Goal: Task Accomplishment & Management: Manage account settings

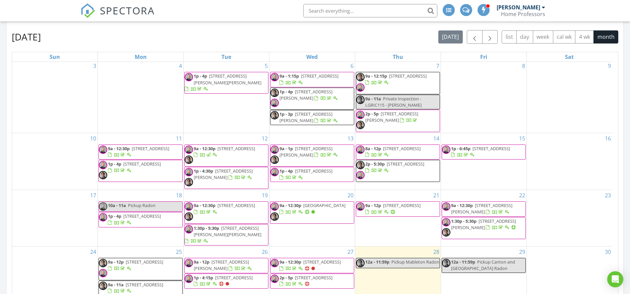
scroll to position [297, 0]
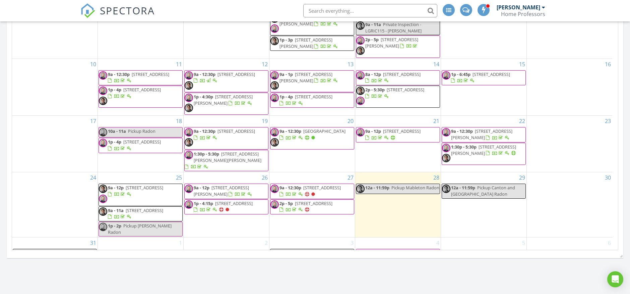
click at [215, 201] on span "6554 Arbor Gate Dr SW, Mableton 30126" at bounding box center [234, 204] width 38 height 6
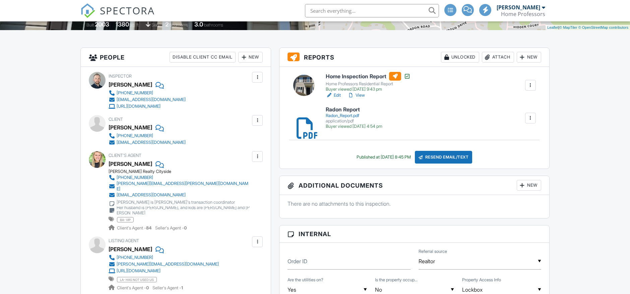
click at [341, 110] on h6 "Radon Report" at bounding box center [354, 110] width 57 height 6
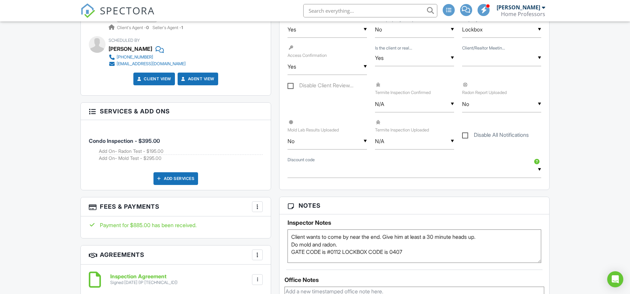
scroll to position [447, 0]
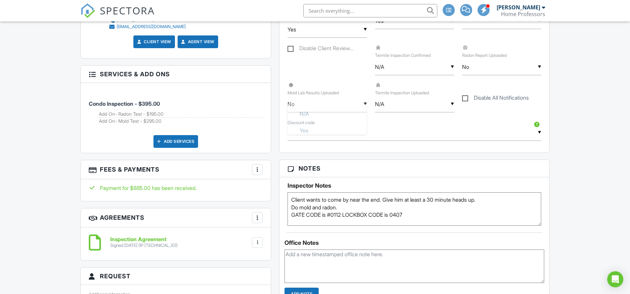
click at [336, 105] on div "▼ No N/A Yes No N/A Yes No" at bounding box center [326, 104] width 79 height 16
click at [410, 99] on input "N/A" at bounding box center [414, 104] width 79 height 16
click at [490, 69] on div "▼ No N/A Yes No N/A Yes No" at bounding box center [501, 67] width 79 height 16
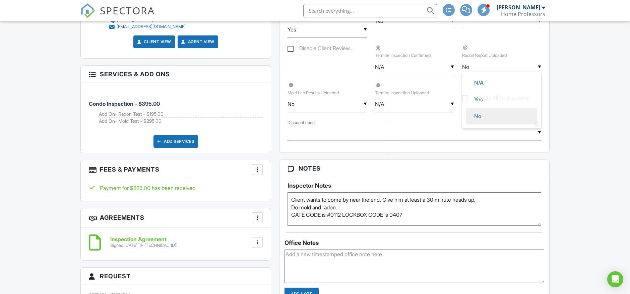
scroll to position [0, 0]
click at [485, 96] on span "Yes" at bounding box center [478, 101] width 19 height 17
type input "Yes"
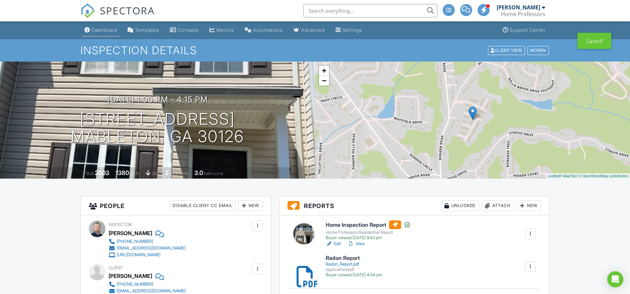
click at [117, 27] on div "Dashboard" at bounding box center [103, 30] width 25 height 6
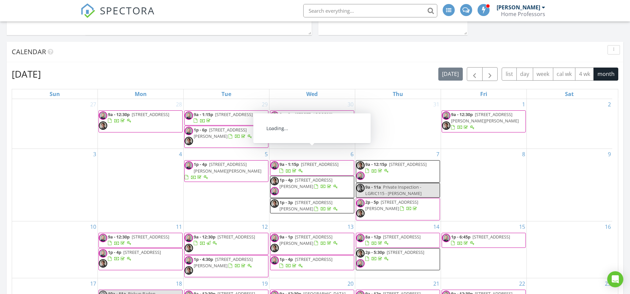
scroll to position [297, 0]
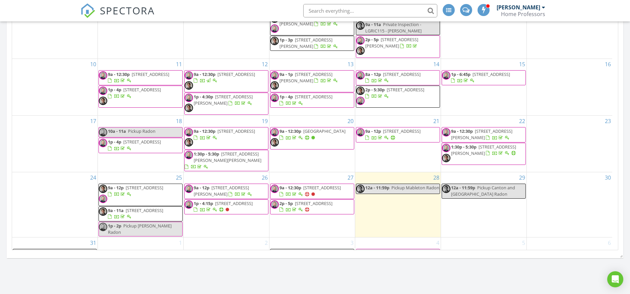
click at [215, 202] on span "6554 Arbor Gate Dr SW, Mableton 30126" at bounding box center [234, 204] width 38 height 6
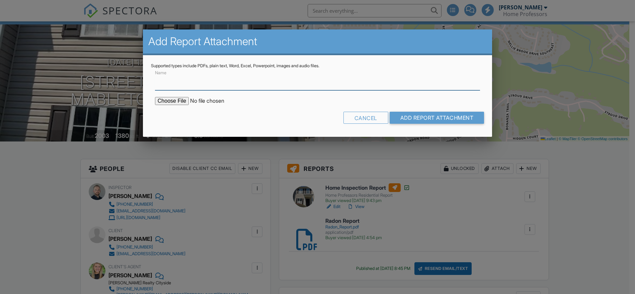
scroll to position [37, 0]
click at [189, 82] on input "Name" at bounding box center [317, 82] width 325 height 16
type input "Mold Lab Results"
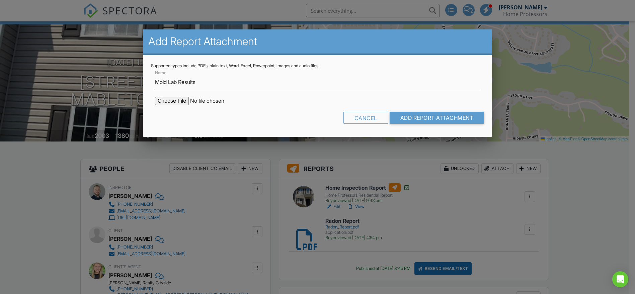
click at [173, 99] on input "file" at bounding box center [212, 101] width 114 height 8
type input "C:\fakepath\MoldReport_Arbor Gate.pdf"
click at [405, 117] on input "Add Report Attachment" at bounding box center [437, 118] width 95 height 12
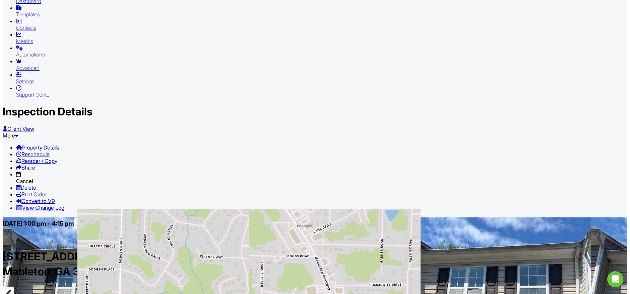
scroll to position [5, 0]
type input "Yes"
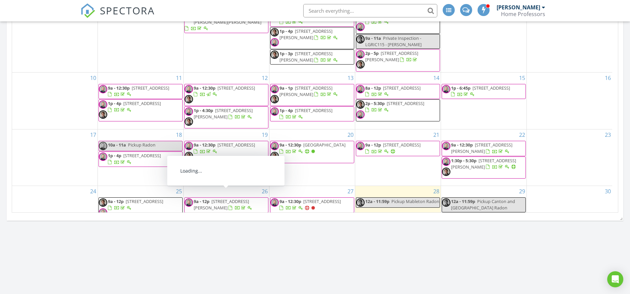
scroll to position [51, 0]
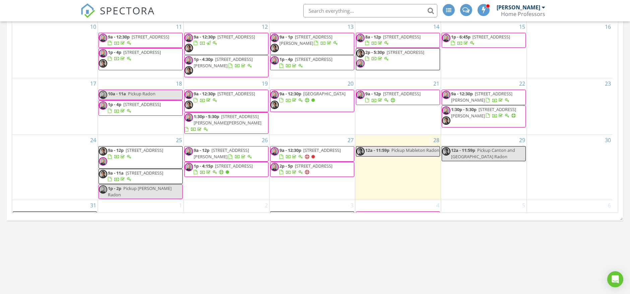
click at [303, 147] on span "[STREET_ADDRESS]" at bounding box center [322, 150] width 38 height 6
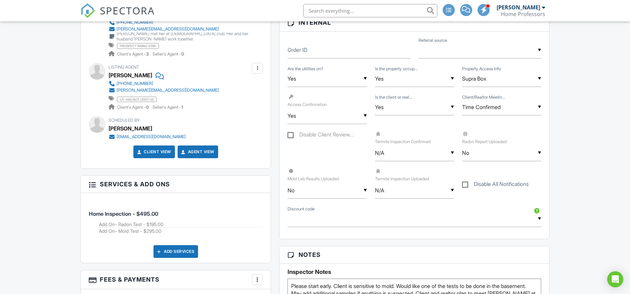
scroll to position [409, 0]
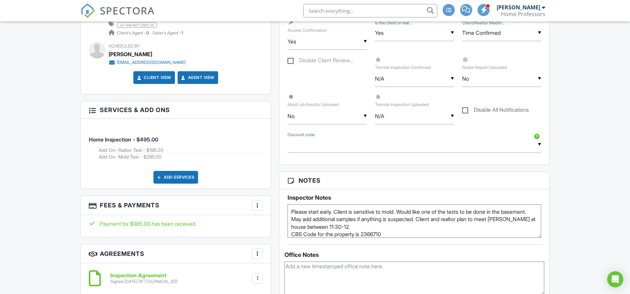
click at [392, 219] on textarea "Please start early. Client is sensitive to mold. Would like one of the tests to…" at bounding box center [414, 221] width 254 height 33
click at [395, 226] on textarea "Please start early. Client is sensitive to mold. Would like one of the tests to…" at bounding box center [414, 221] width 254 height 33
click at [395, 216] on textarea "Please start early. Client is sensitive to mold. Would like one of the tests to…" at bounding box center [414, 221] width 254 height 33
click at [394, 212] on textarea "Please start early. Client is sensitive to mold. Would like one of the tests to…" at bounding box center [414, 221] width 254 height 33
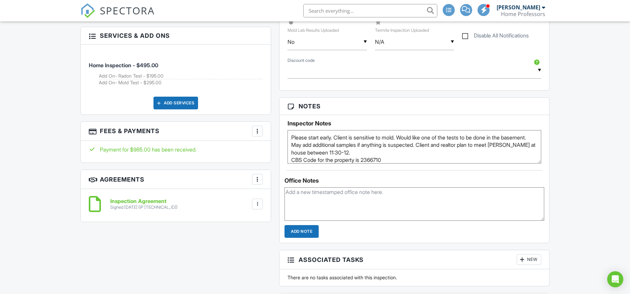
scroll to position [4, 0]
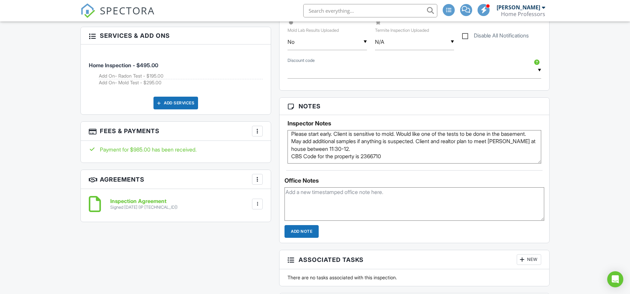
click at [388, 143] on textarea "Please start early. Client is sensitive to mold. Would like one of the tests to…" at bounding box center [414, 146] width 254 height 33
click at [393, 146] on textarea "Please start early. Client is sensitive to mold. Would like one of the tests to…" at bounding box center [414, 146] width 254 height 33
click at [400, 151] on textarea "Please start early. Client is sensitive to mold. Would like one of the tests to…" at bounding box center [414, 146] width 254 height 33
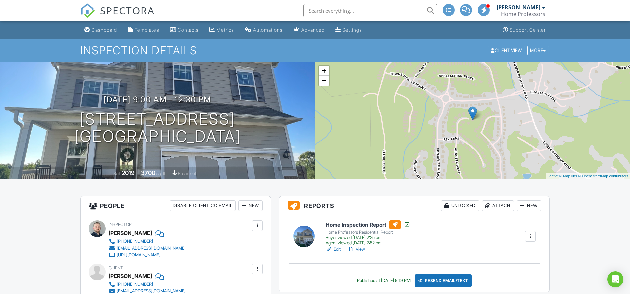
scroll to position [74, 0]
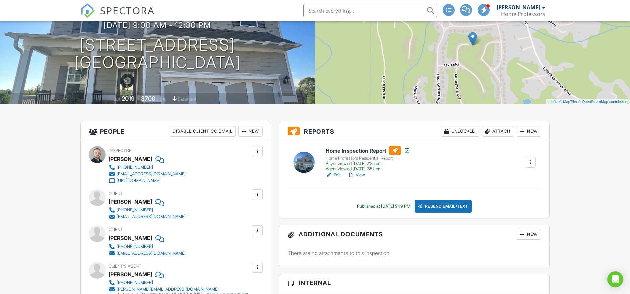
click at [361, 176] on link "View" at bounding box center [355, 175] width 17 height 7
